Goal: Task Accomplishment & Management: Complete application form

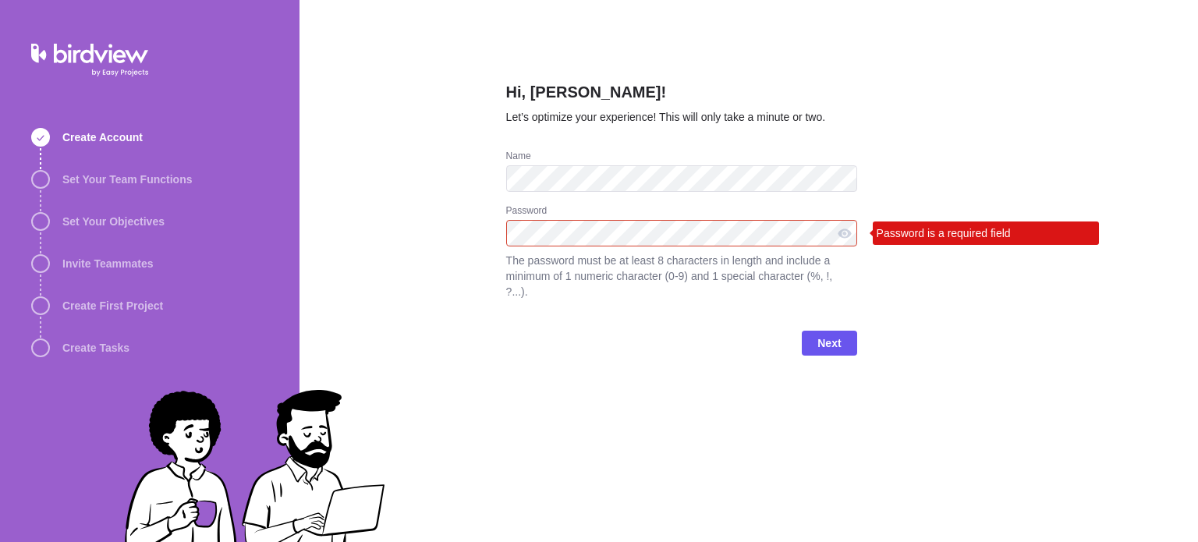
click at [618, 248] on div "Password Password is a required field The password must be at least 8 character…" at bounding box center [681, 261] width 351 height 114
click at [687, 248] on div "Password Password is a required field The password must be at least 8 character…" at bounding box center [681, 261] width 351 height 114
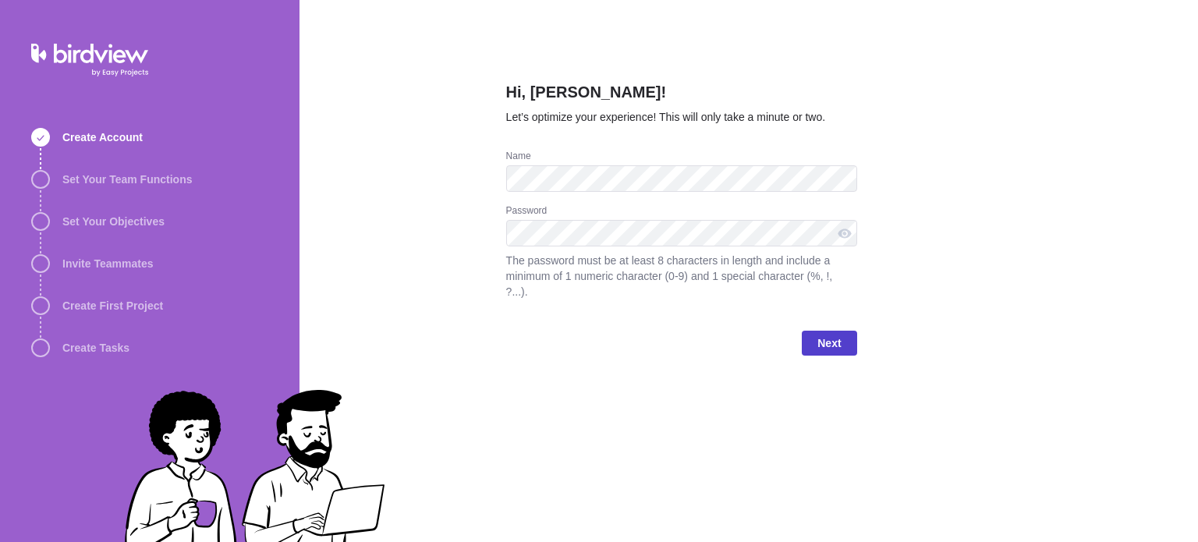
click at [824, 334] on span "Next" at bounding box center [828, 343] width 23 height 19
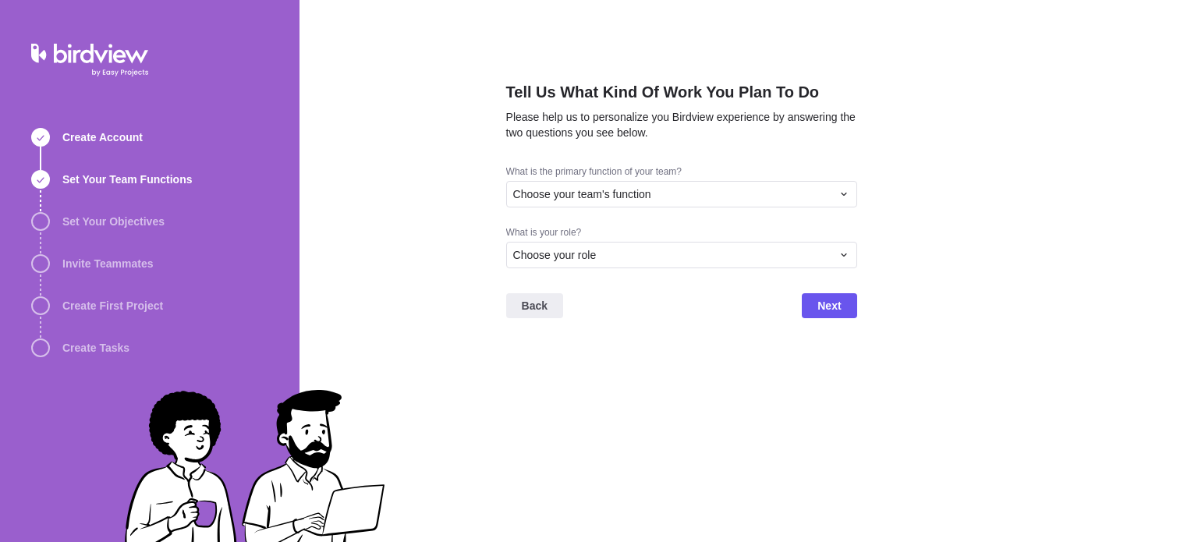
click at [819, 320] on div "Back Next" at bounding box center [681, 312] width 351 height 62
click at [686, 194] on div "Choose your team's function" at bounding box center [672, 194] width 318 height 16
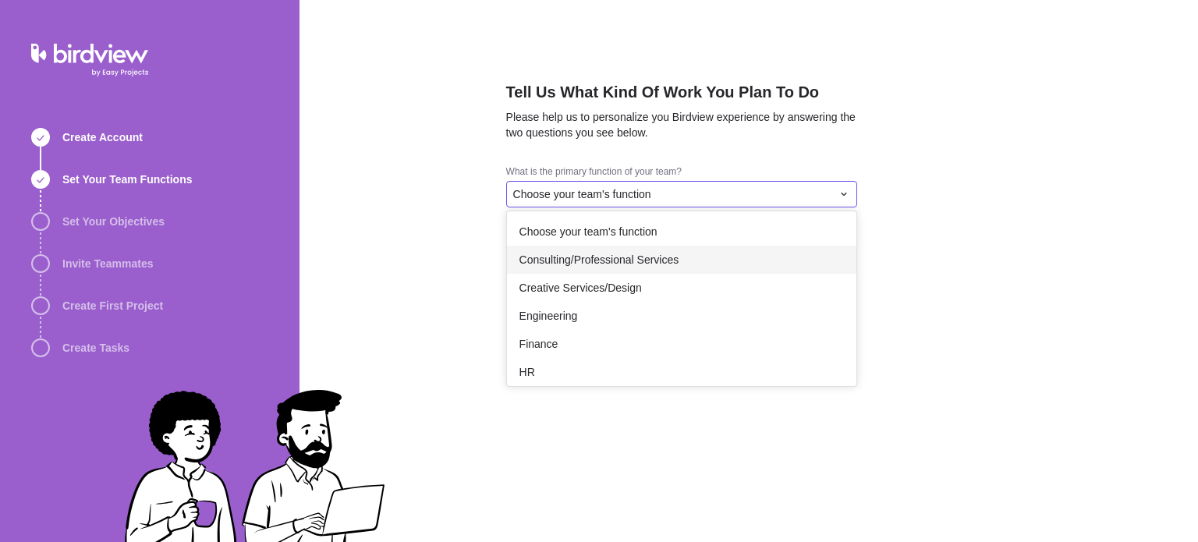
click at [636, 250] on div "Consulting/Professional Services" at bounding box center [681, 260] width 349 height 28
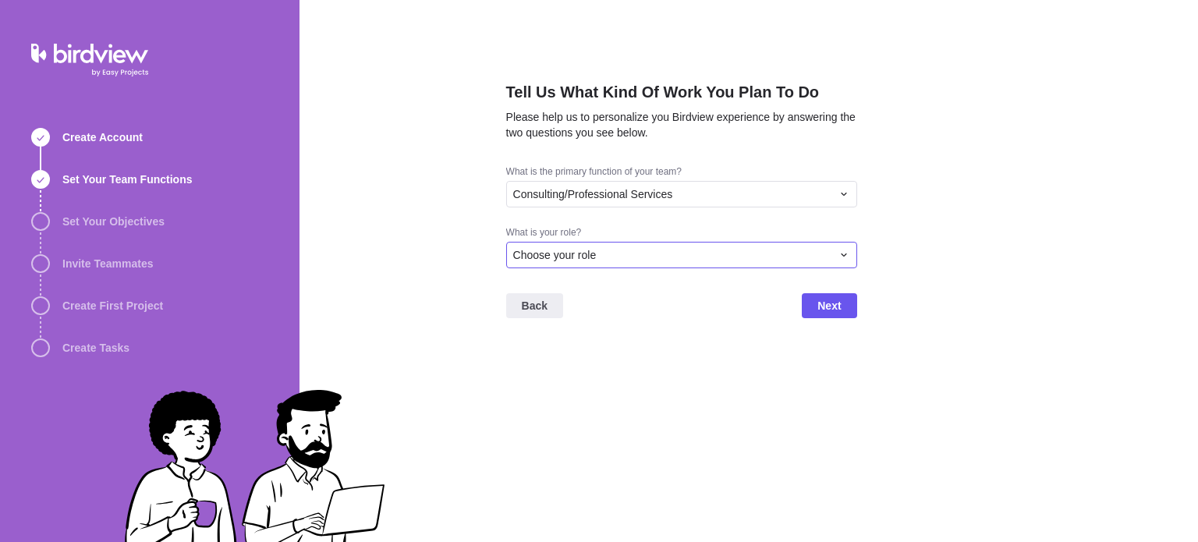
click at [633, 249] on div "Choose your role" at bounding box center [672, 255] width 318 height 16
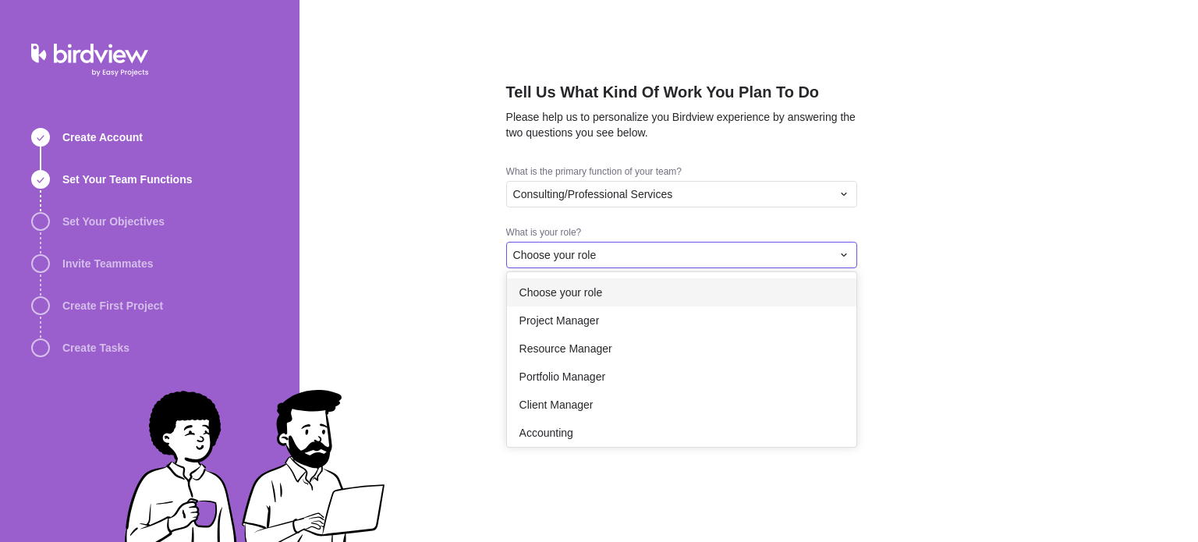
click at [618, 289] on div "Choose your role" at bounding box center [681, 292] width 349 height 28
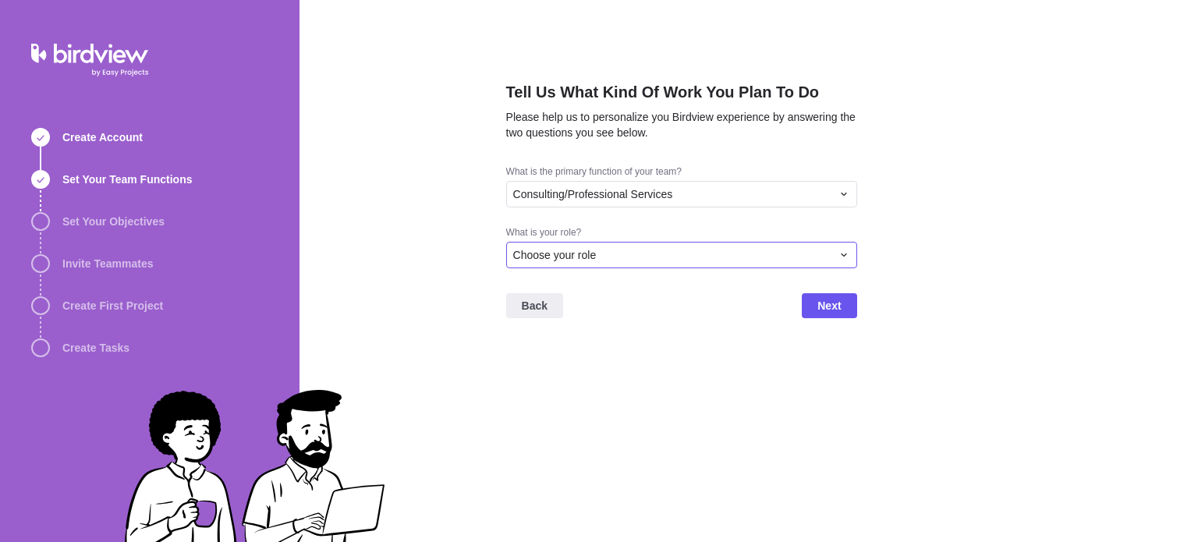
click at [618, 253] on div "Choose your role" at bounding box center [672, 255] width 318 height 16
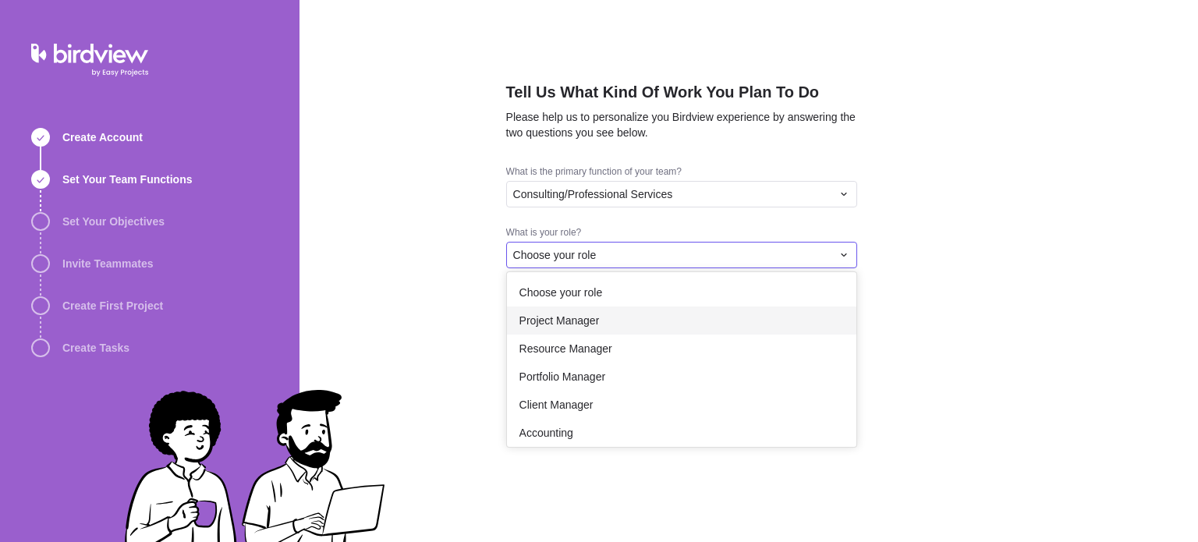
drag, startPoint x: 615, startPoint y: 313, endPoint x: 624, endPoint y: 320, distance: 11.7
click at [615, 313] on div "Project Manager" at bounding box center [681, 320] width 349 height 28
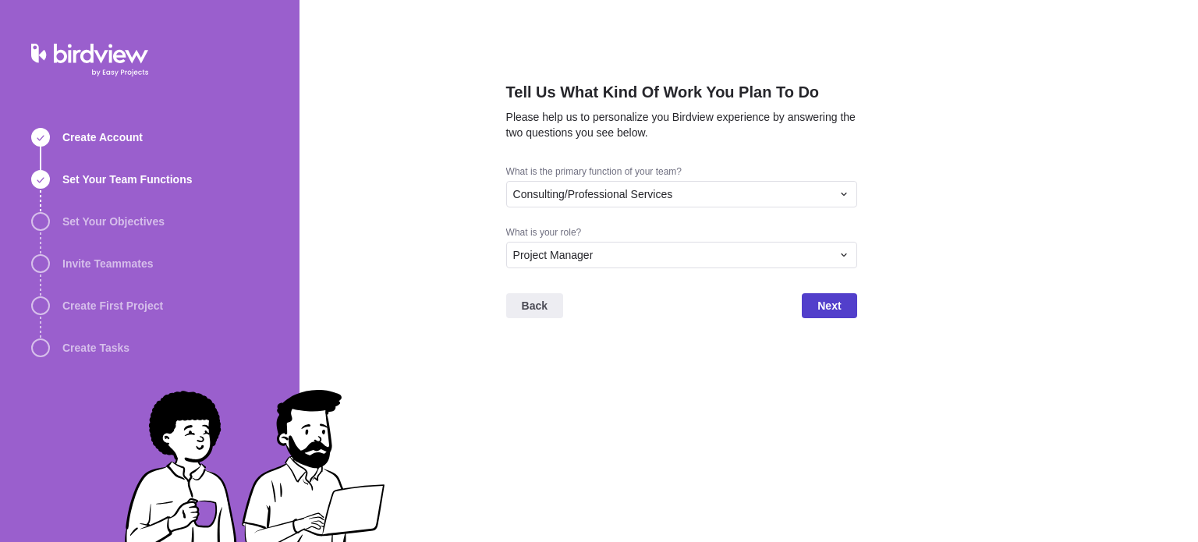
click at [830, 313] on span "Next" at bounding box center [828, 305] width 23 height 19
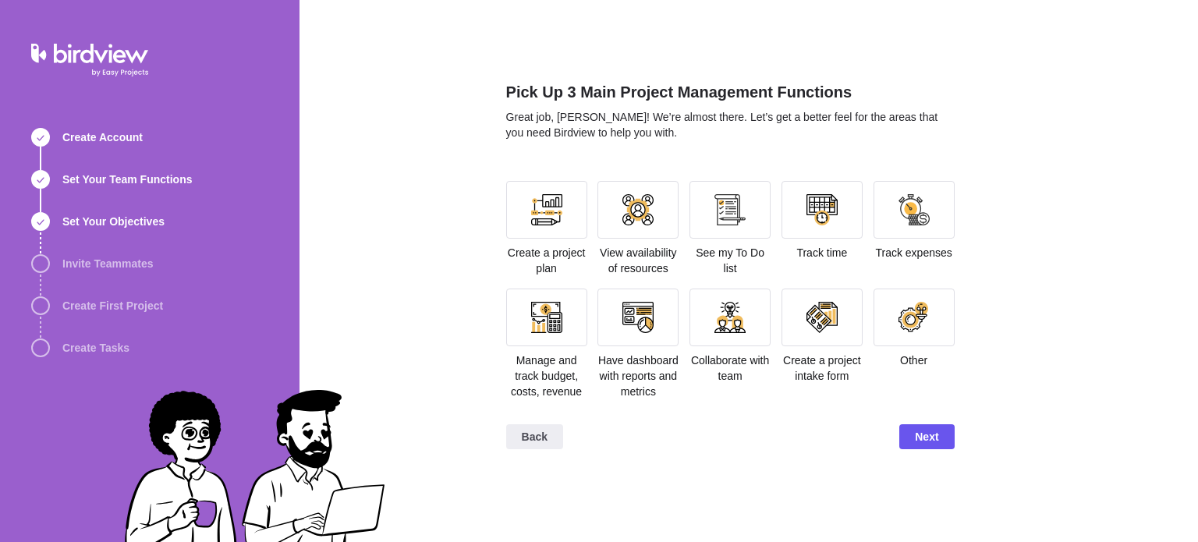
drag, startPoint x: 547, startPoint y: 208, endPoint x: 631, endPoint y: 252, distance: 94.9
click at [547, 209] on div at bounding box center [546, 209] width 31 height 31
click at [927, 434] on span "Next" at bounding box center [926, 436] width 23 height 19
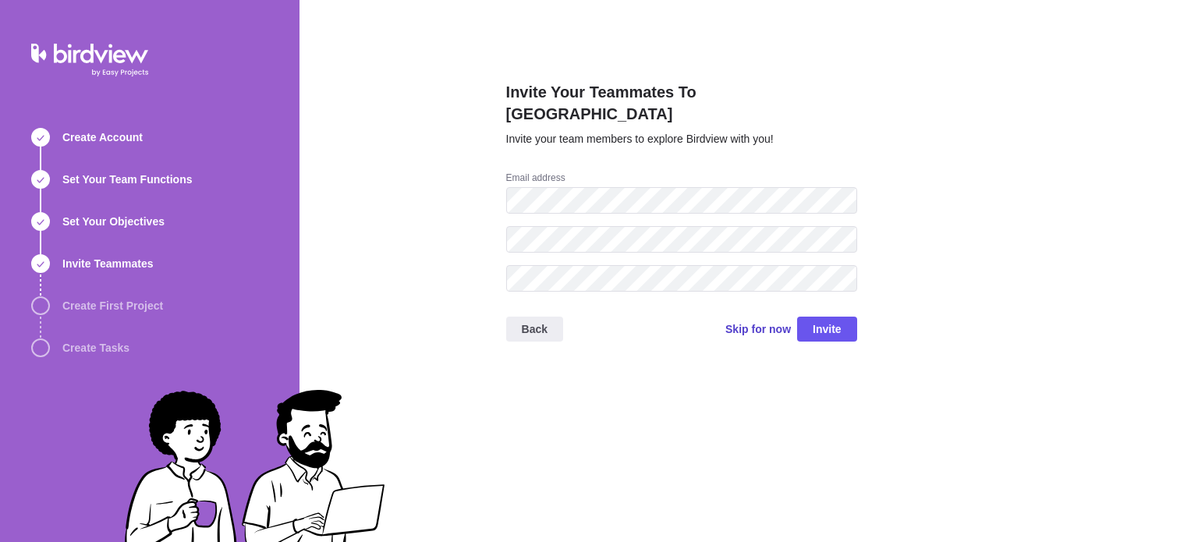
click at [758, 321] on span "Skip for now" at bounding box center [758, 329] width 66 height 16
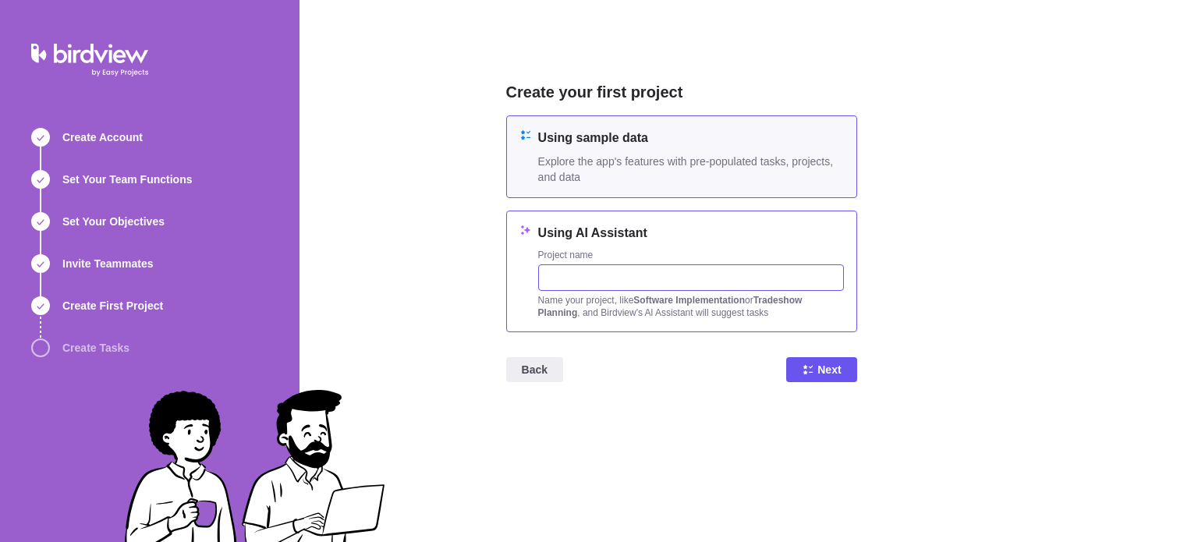
click at [707, 284] on input "text" at bounding box center [691, 277] width 306 height 27
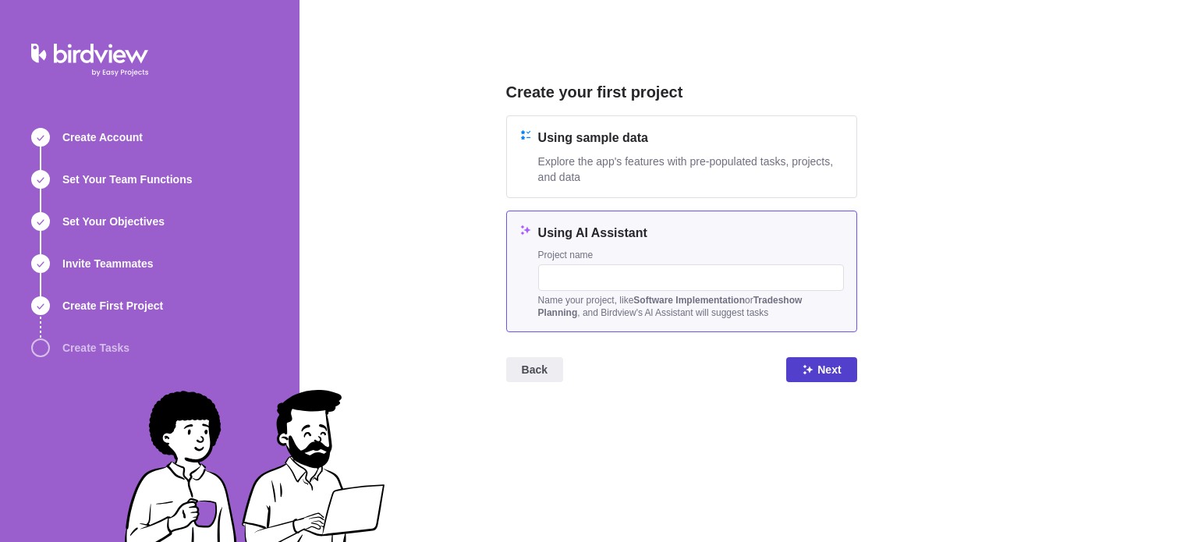
click at [845, 365] on span "Next" at bounding box center [821, 369] width 70 height 25
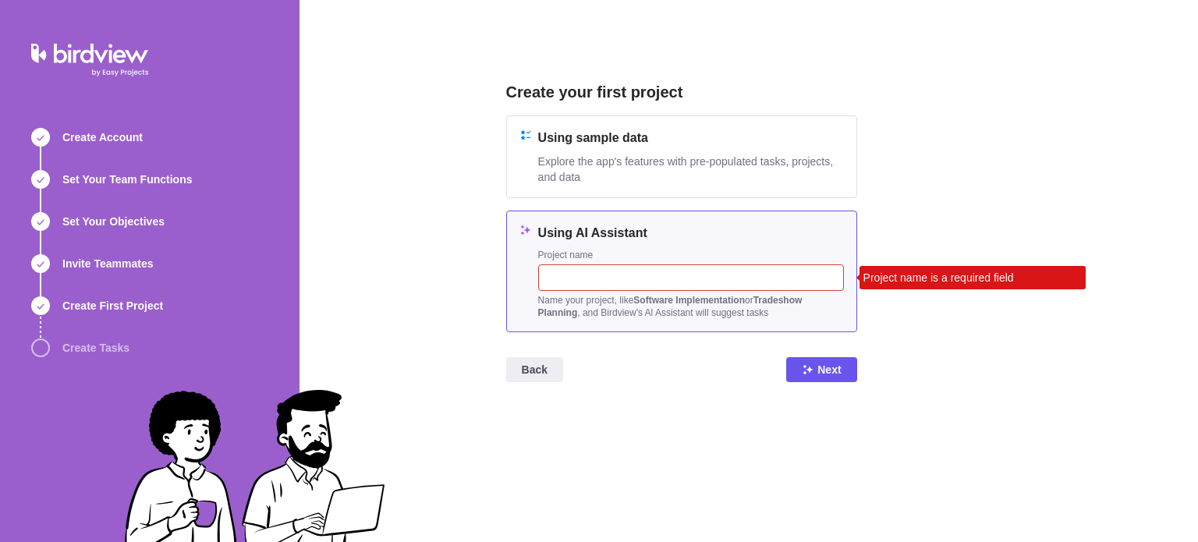
click at [724, 281] on input "text" at bounding box center [691, 277] width 306 height 27
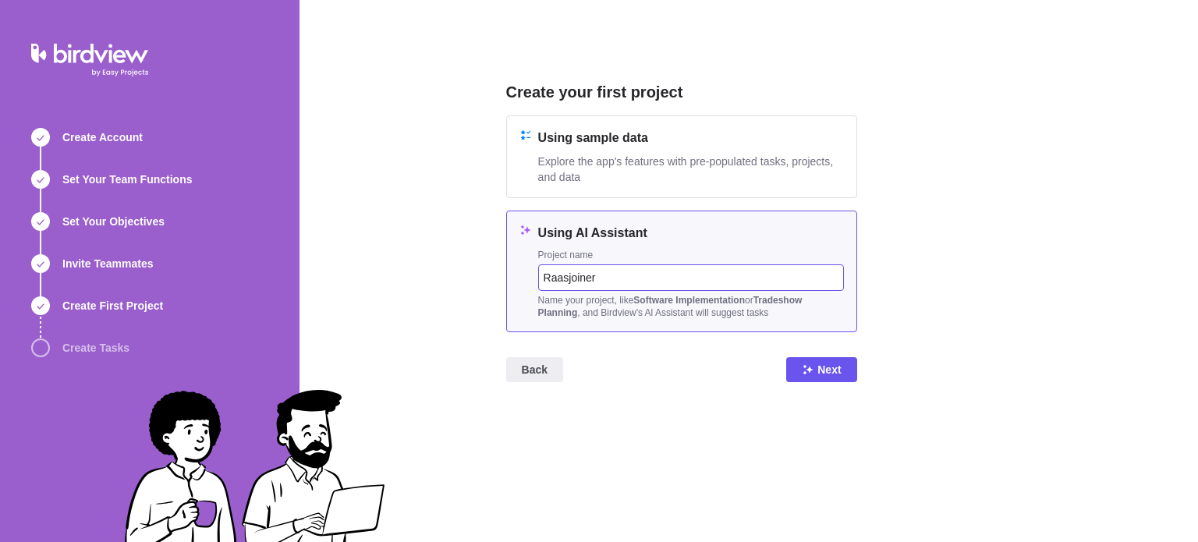
type input "Raasjoiner"
click at [824, 360] on span "Next" at bounding box center [828, 369] width 23 height 19
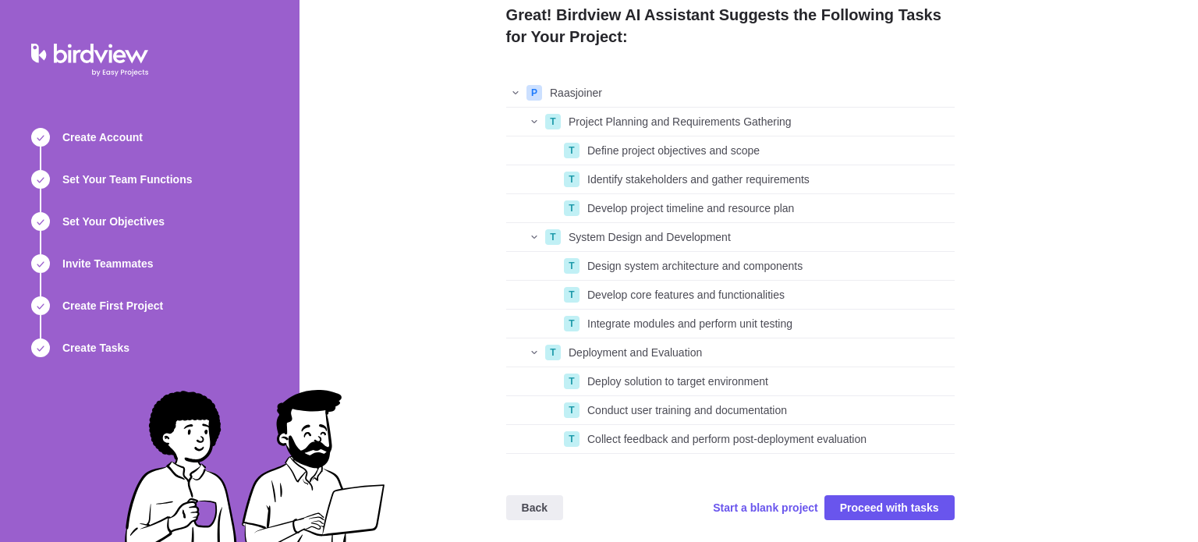
scroll to position [43, 0]
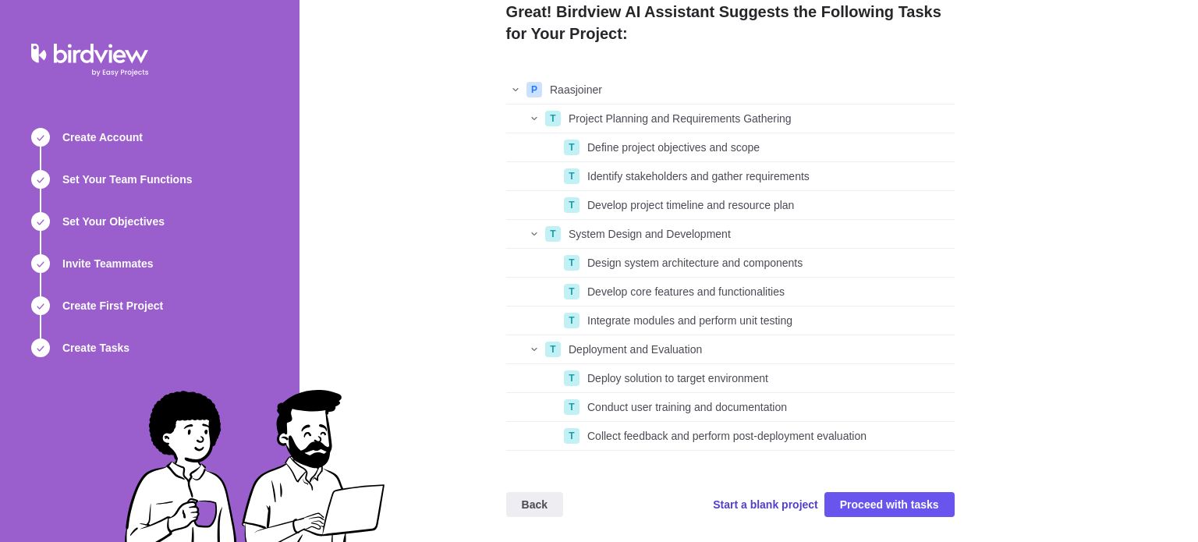
click at [795, 505] on span "Start a blank project" at bounding box center [765, 505] width 105 height 16
